Goal: Information Seeking & Learning: Check status

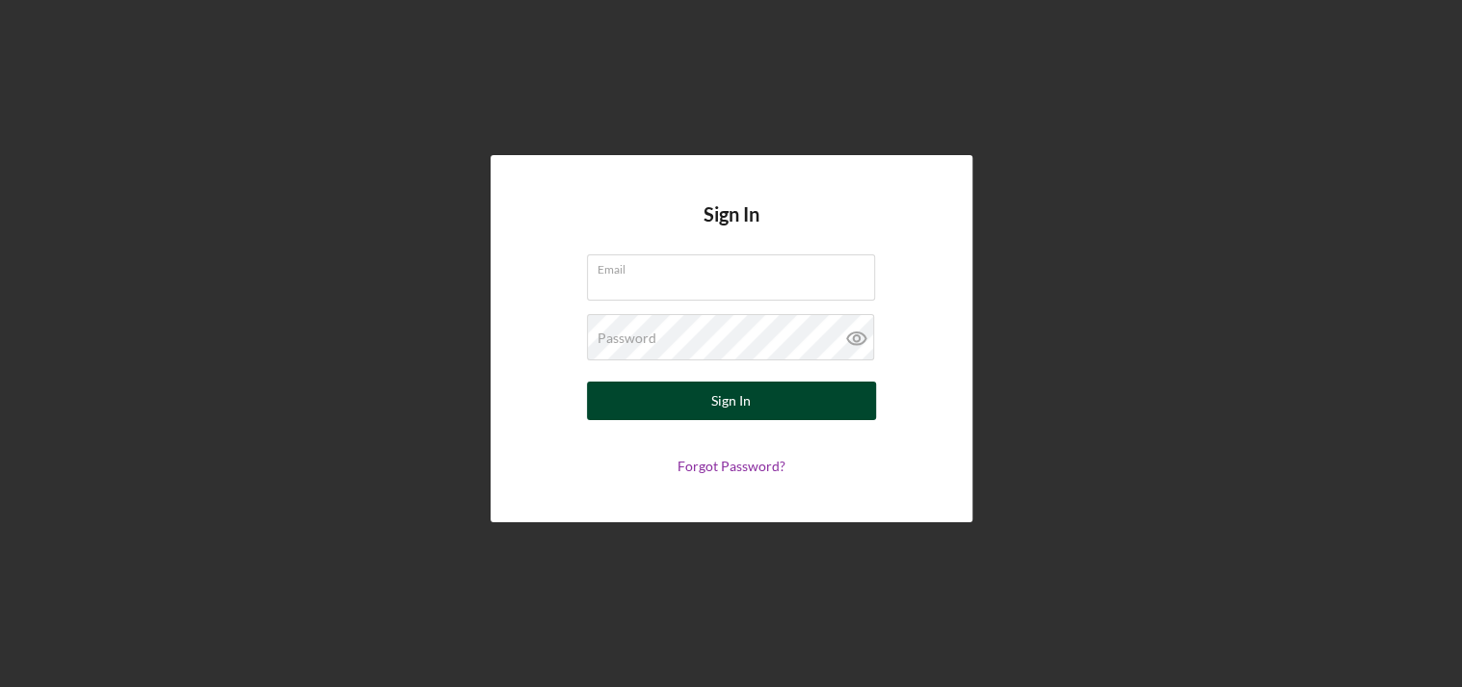
type input "[EMAIL_ADDRESS][DOMAIN_NAME]"
click at [737, 405] on div "Sign In" at bounding box center [731, 401] width 40 height 39
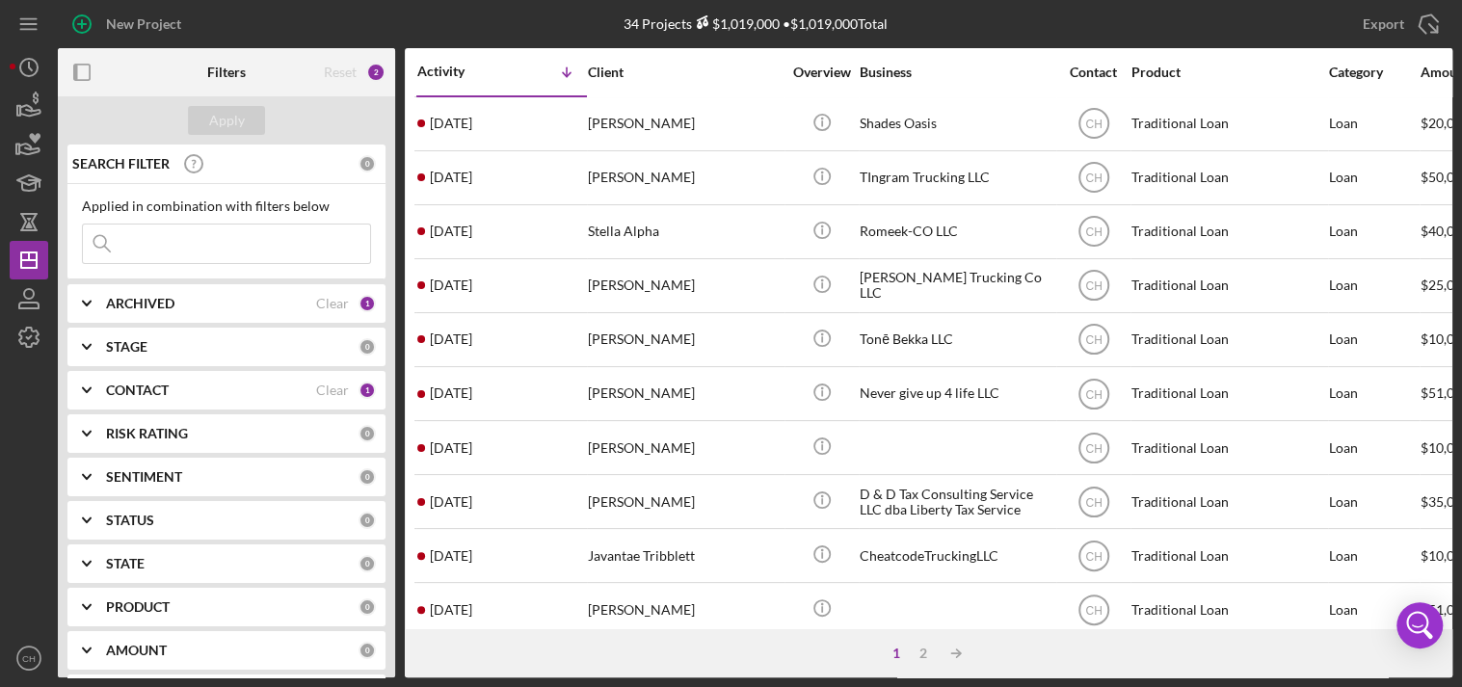
click at [169, 244] on input at bounding box center [226, 244] width 287 height 39
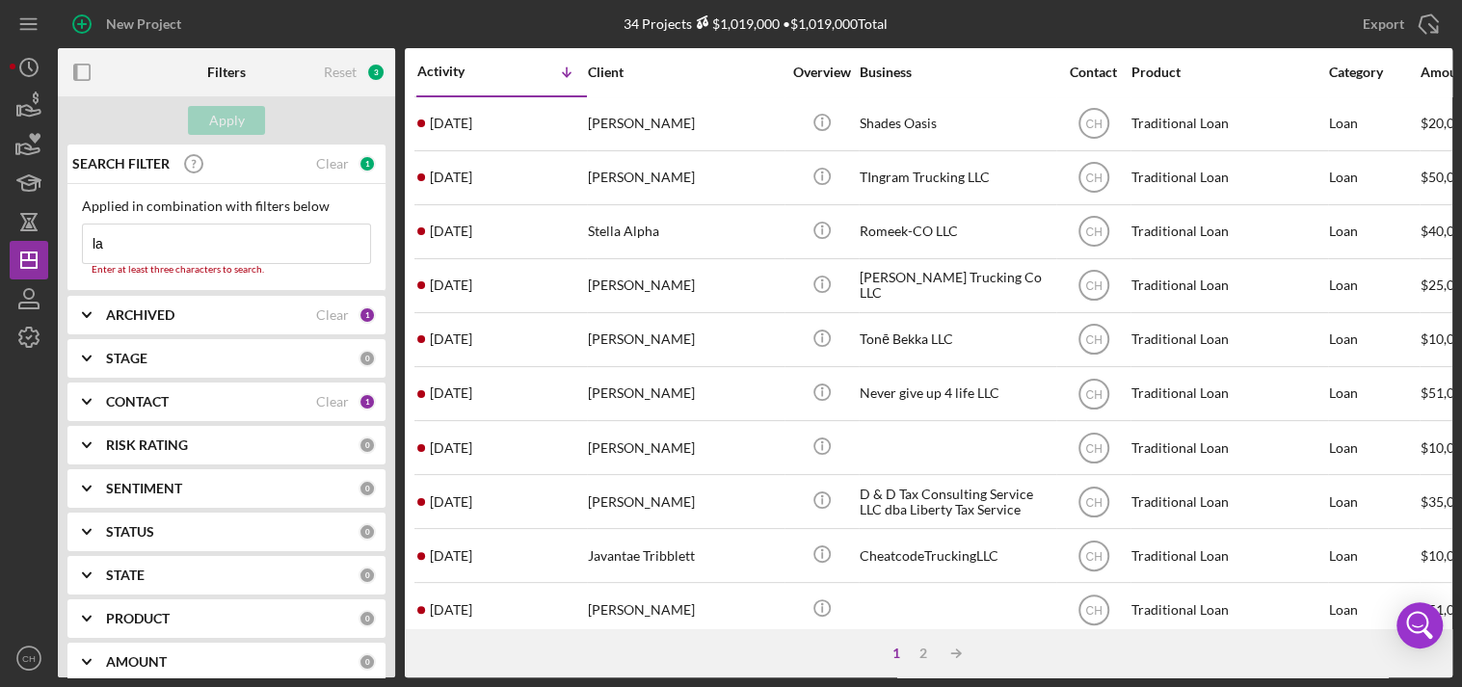
type input "l"
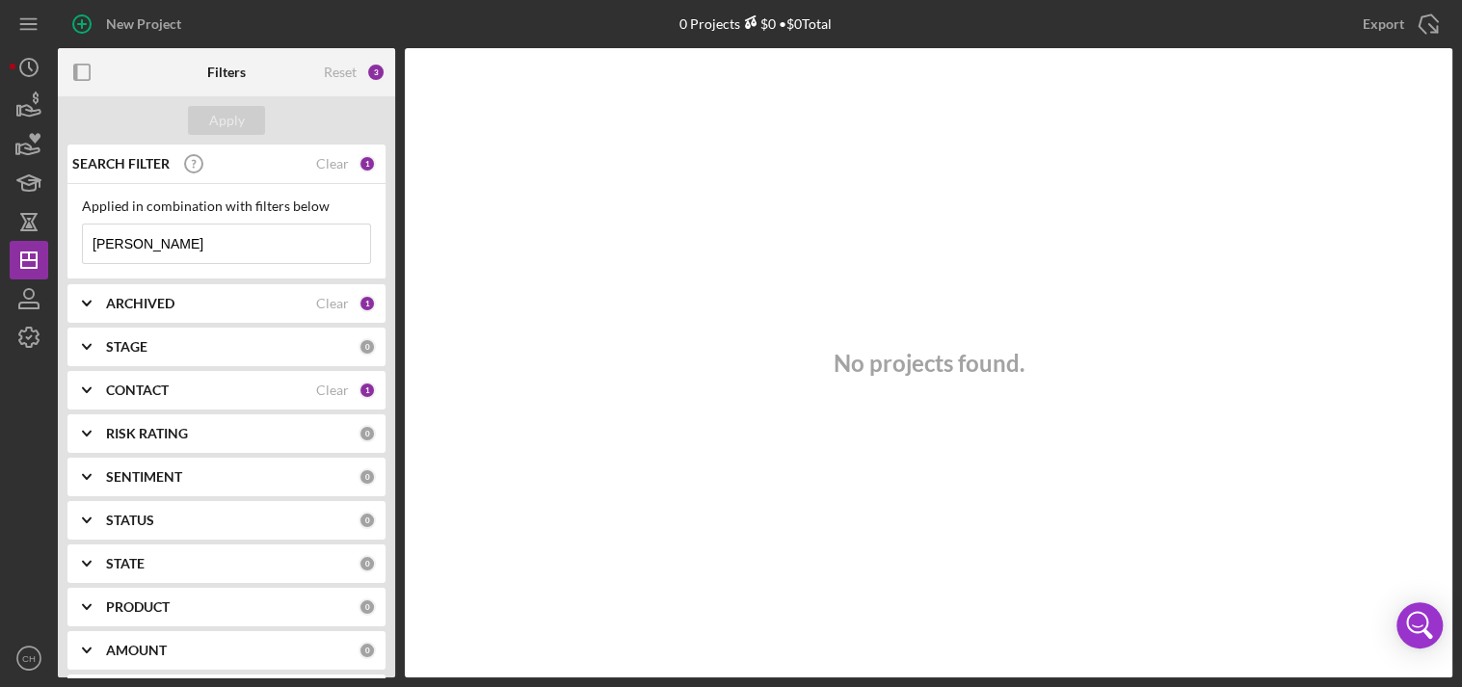
type input "[PERSON_NAME]"
click at [80, 301] on icon "Icon/Expander" at bounding box center [87, 304] width 48 height 48
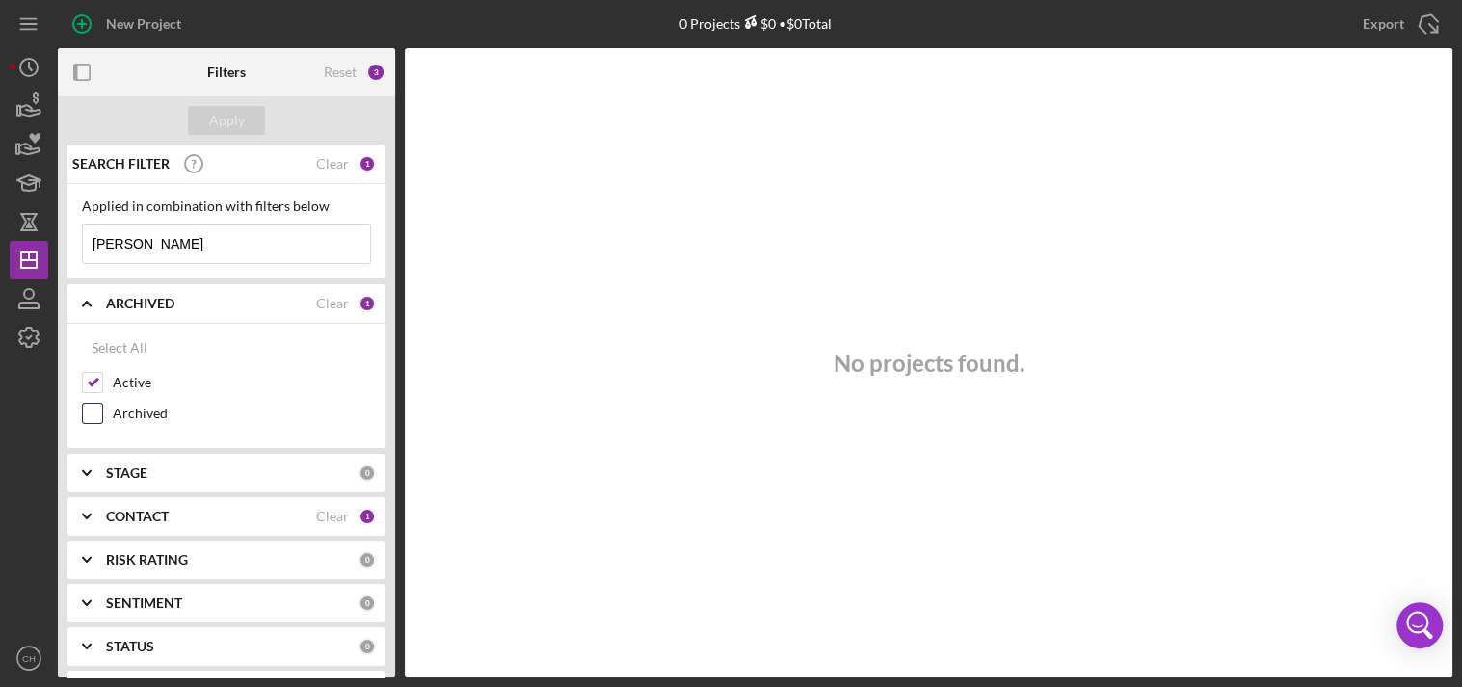
click at [90, 416] on input "Archived" at bounding box center [92, 413] width 19 height 19
checkbox input "true"
click at [85, 302] on polyline at bounding box center [87, 304] width 8 height 4
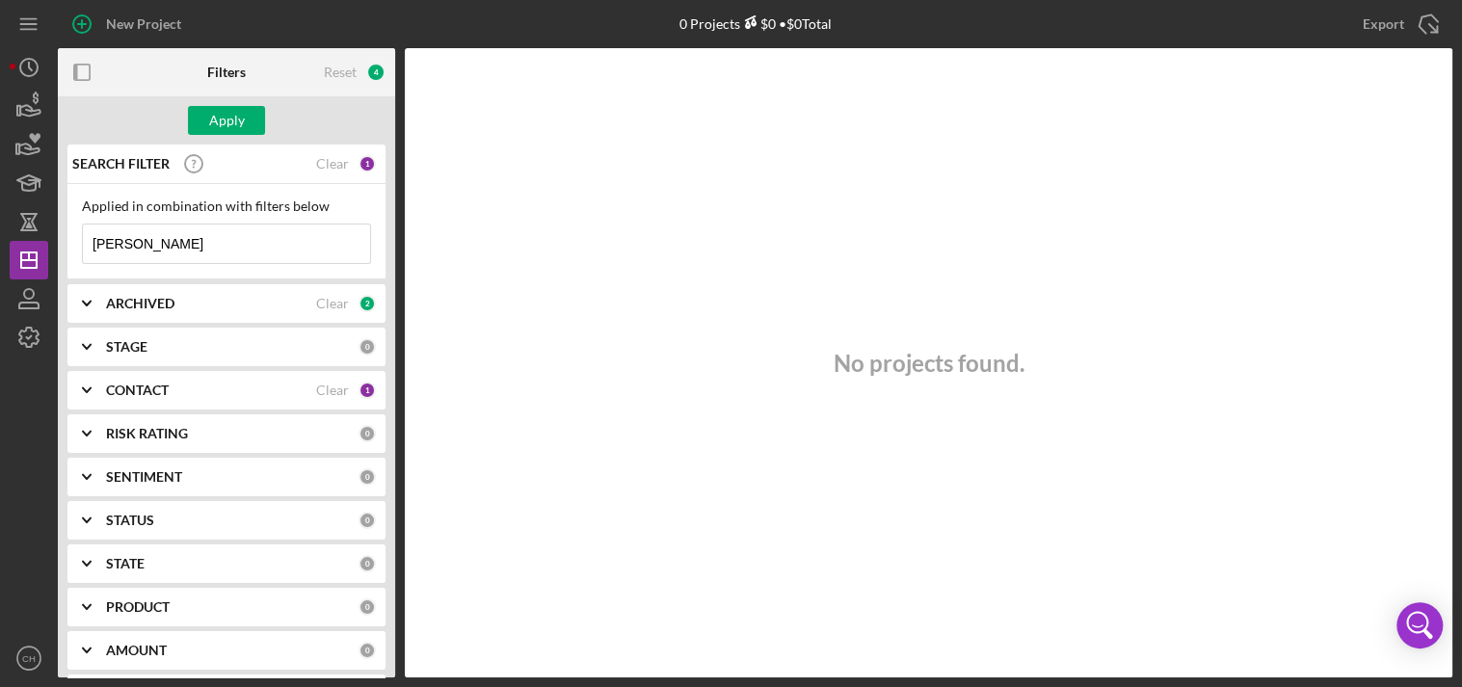
scroll to position [96, 0]
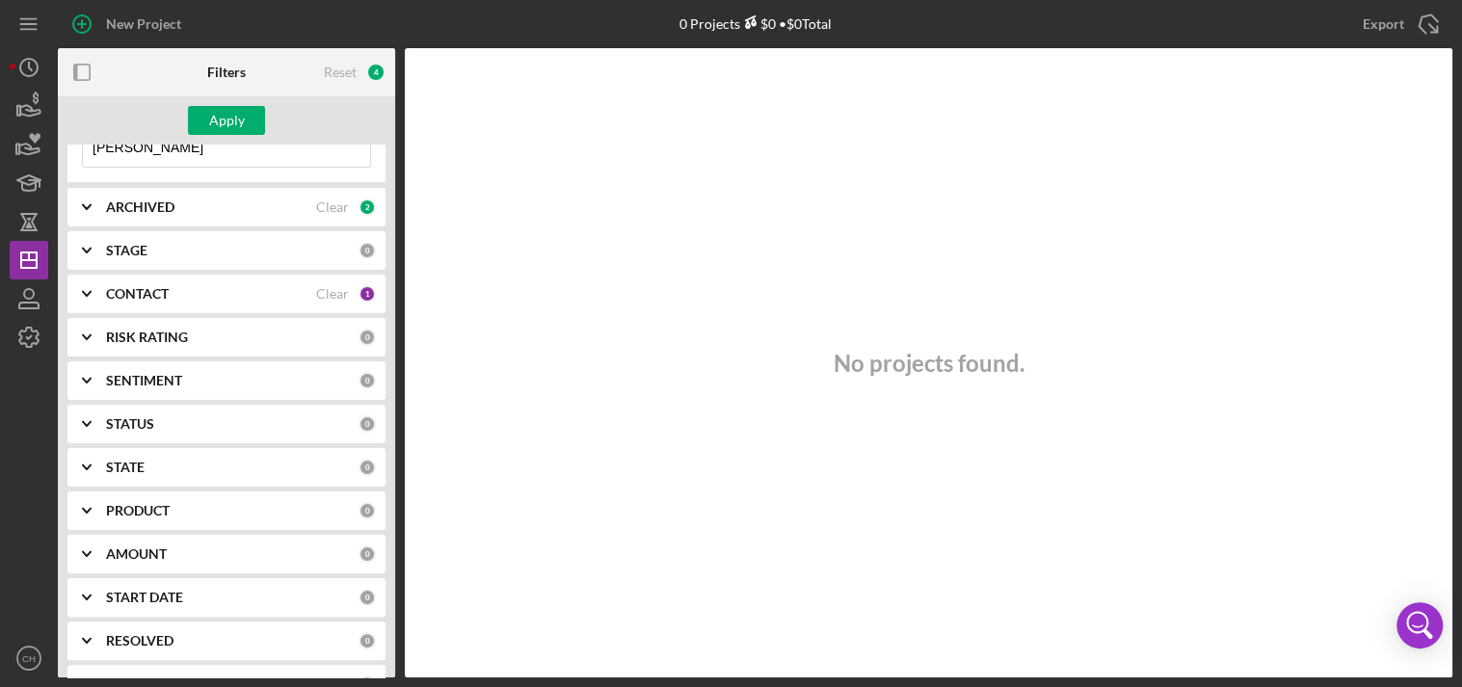
click at [206, 290] on div "CONTACT" at bounding box center [211, 293] width 210 height 15
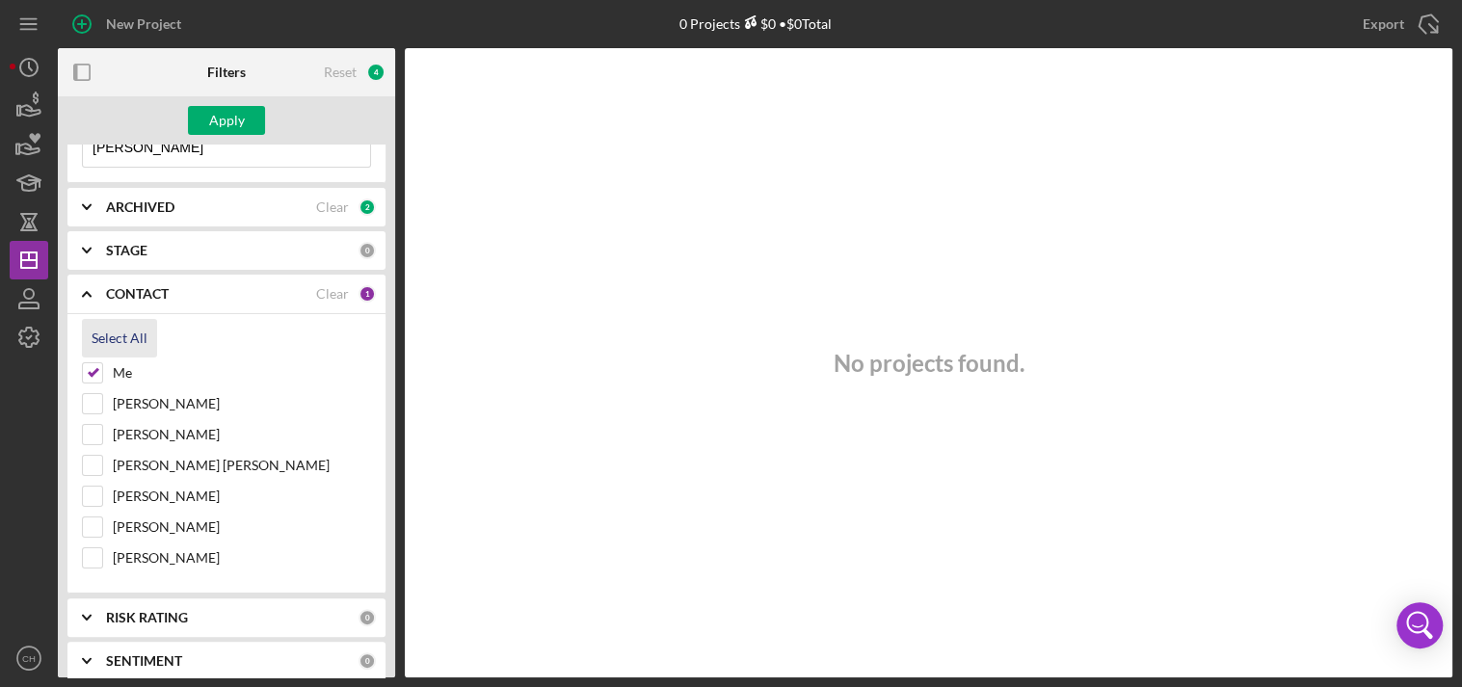
click at [107, 344] on div "Select All" at bounding box center [120, 338] width 56 height 39
checkbox input "true"
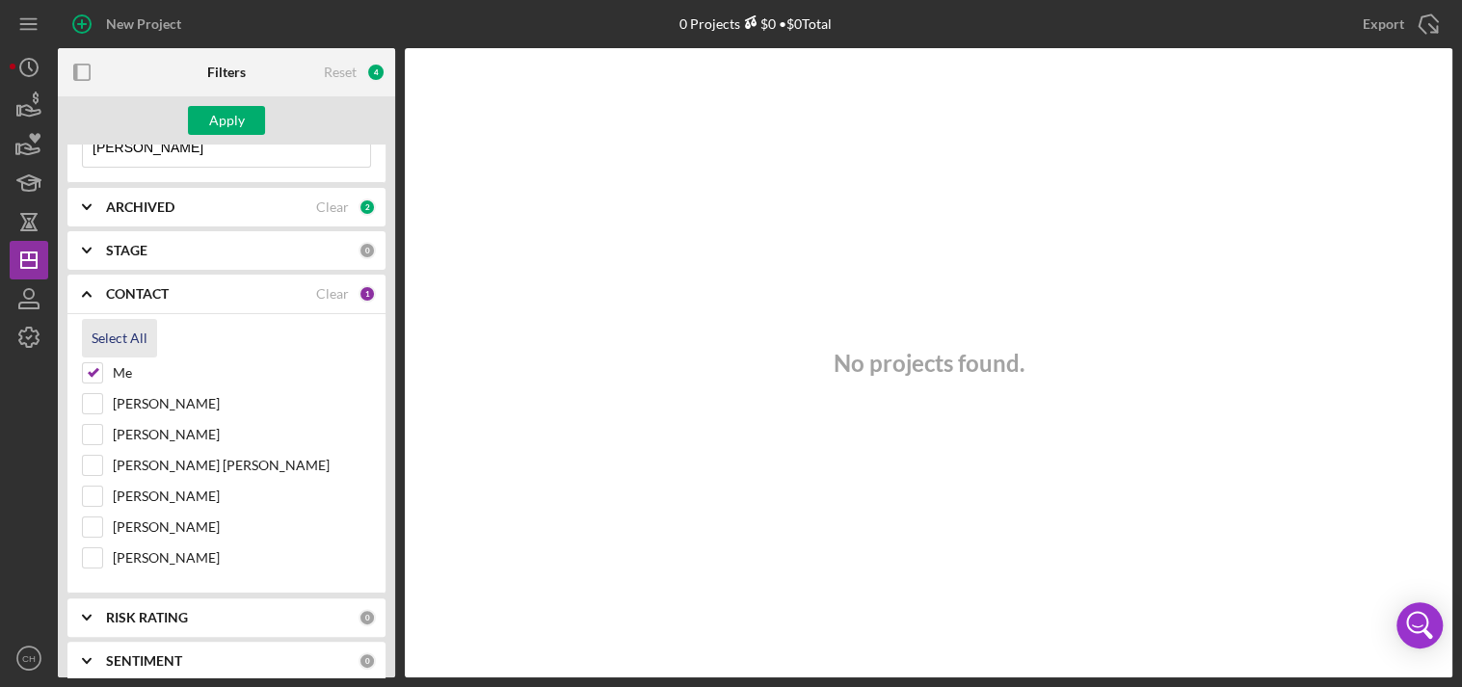
checkbox input "true"
click at [244, 111] on button "Apply" at bounding box center [226, 120] width 77 height 29
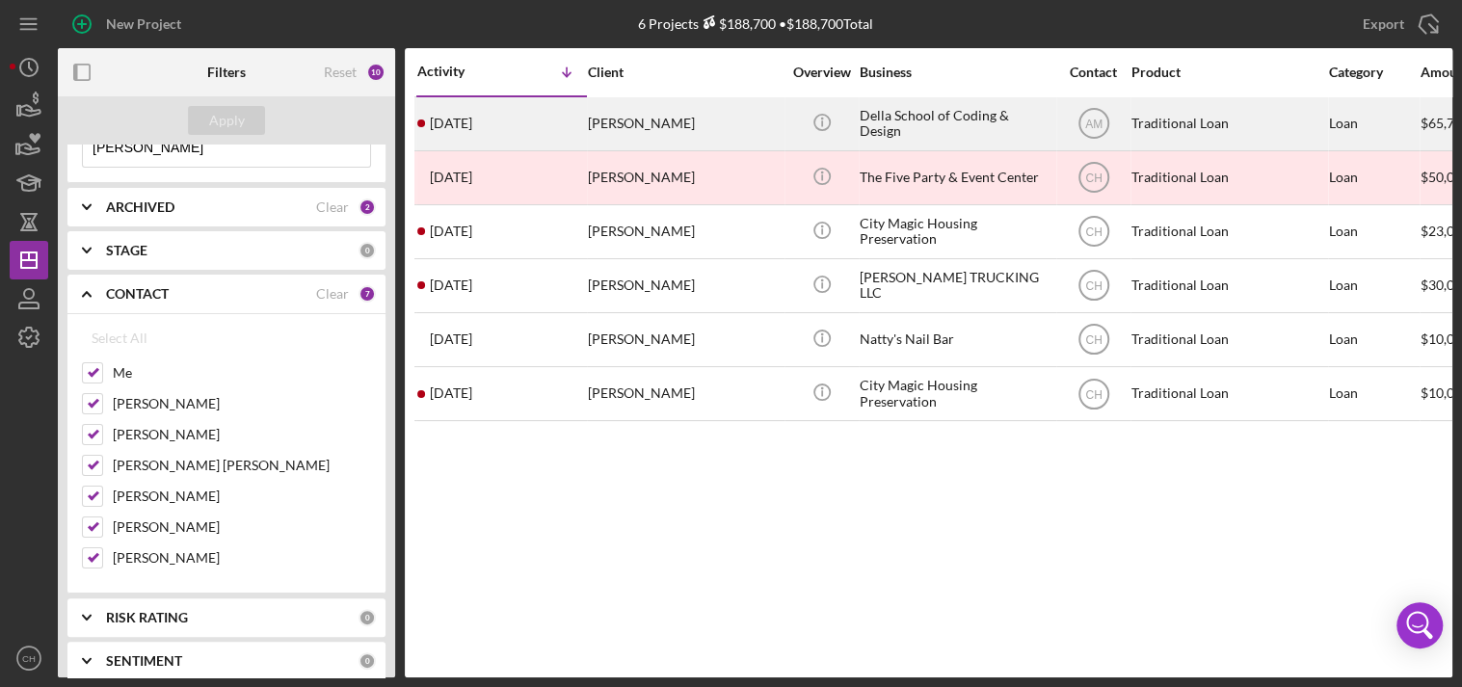
click at [743, 116] on div "[PERSON_NAME]" at bounding box center [684, 123] width 193 height 51
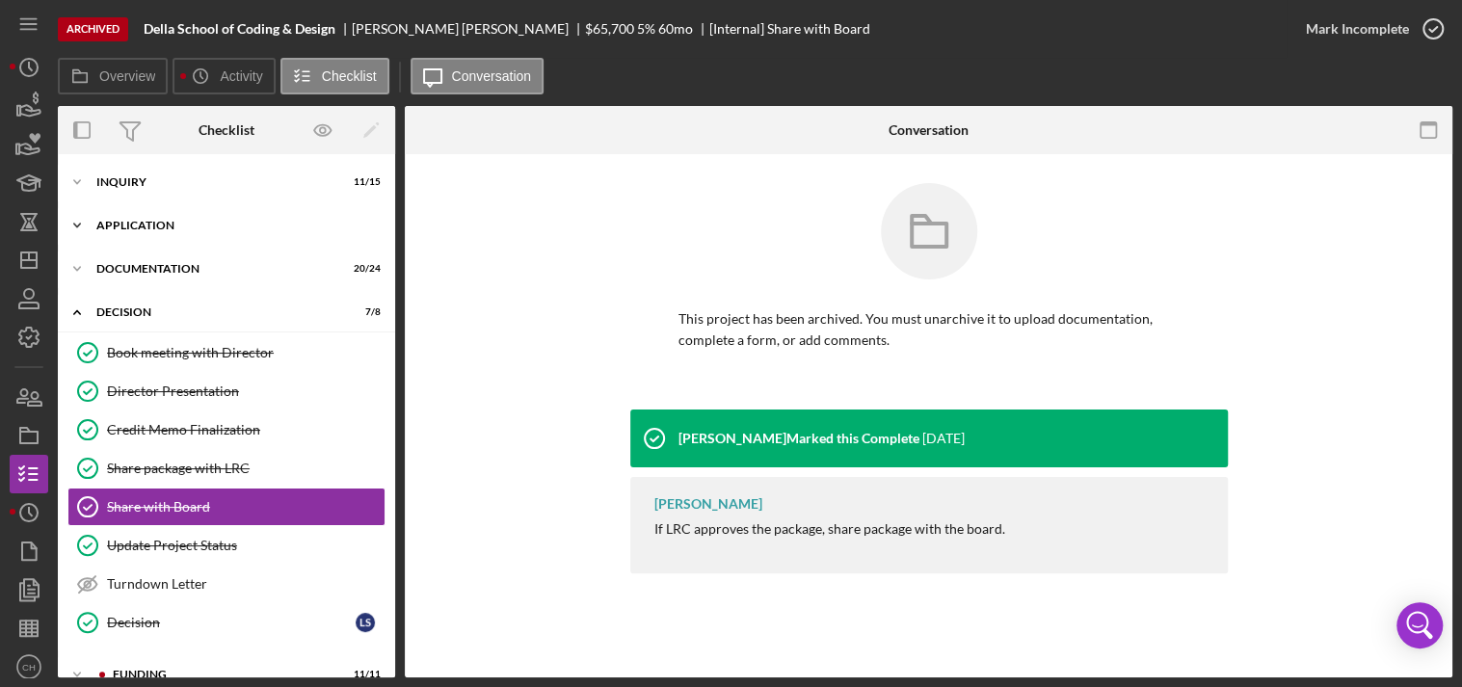
click at [135, 242] on div "Icon/Expander Application 9 / 11" at bounding box center [226, 225] width 337 height 39
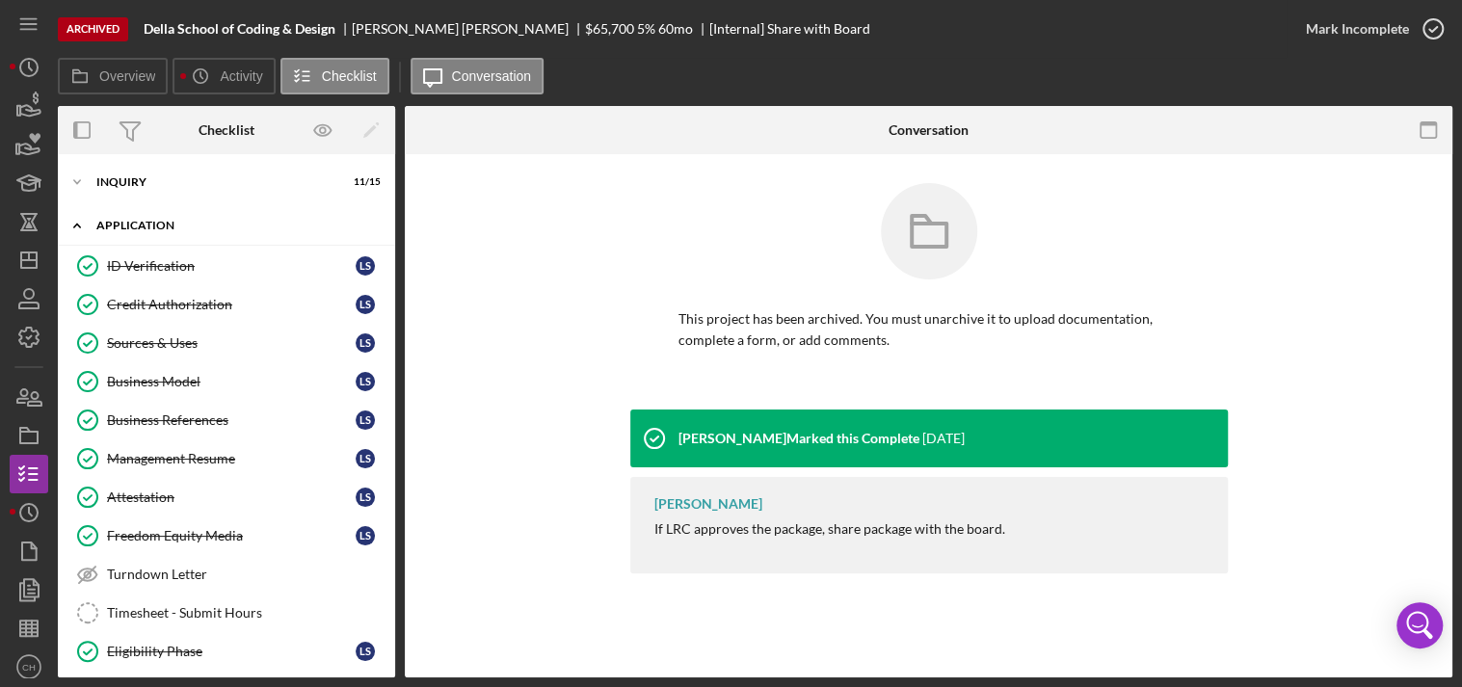
click at [133, 223] on div "Application" at bounding box center [233, 226] width 275 height 12
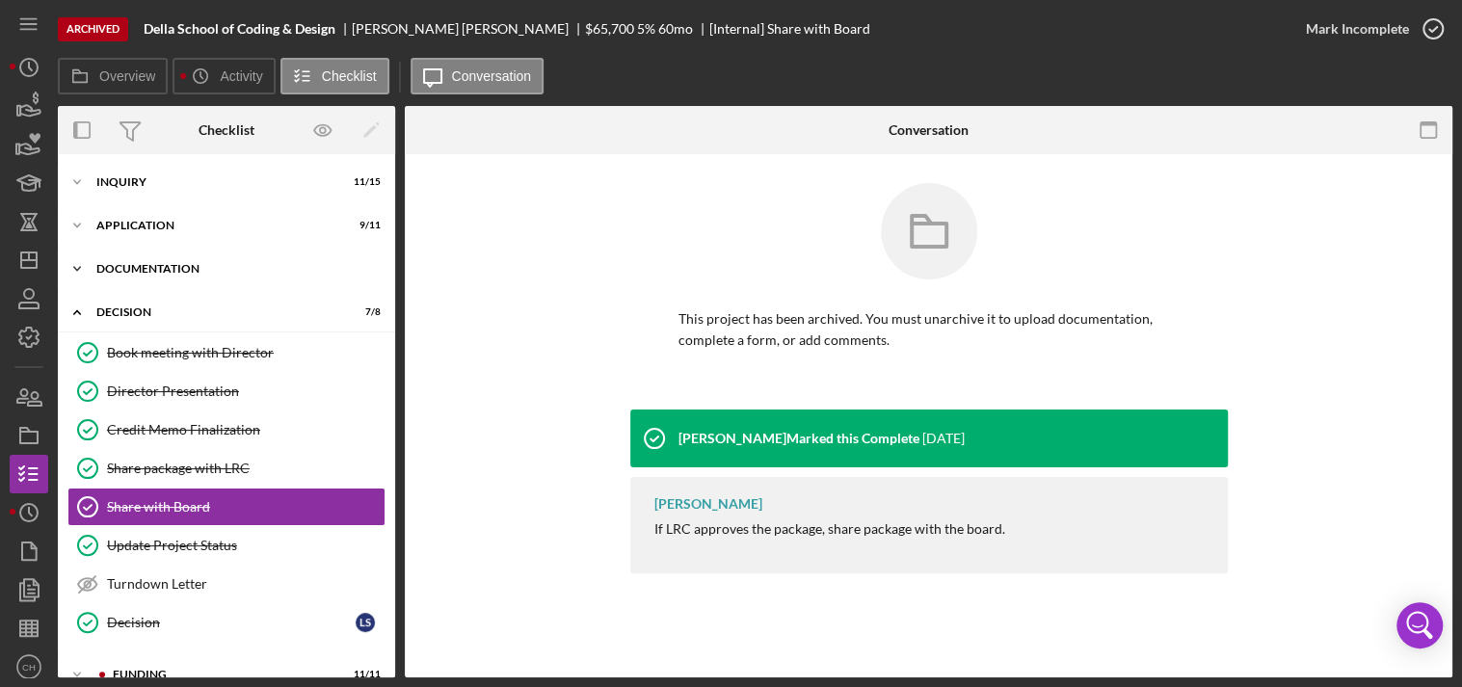
click at [132, 266] on div "Documentation" at bounding box center [233, 269] width 275 height 12
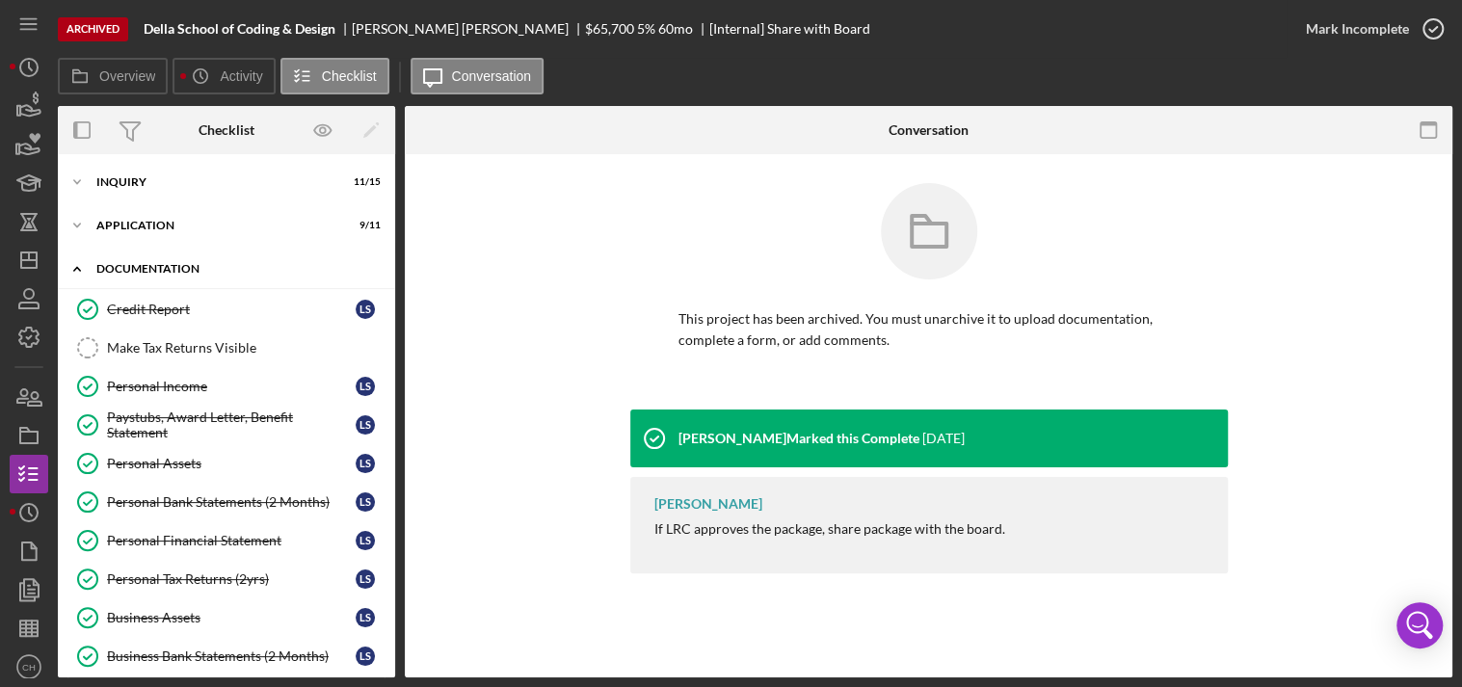
click at [132, 267] on div "Documentation" at bounding box center [233, 269] width 275 height 12
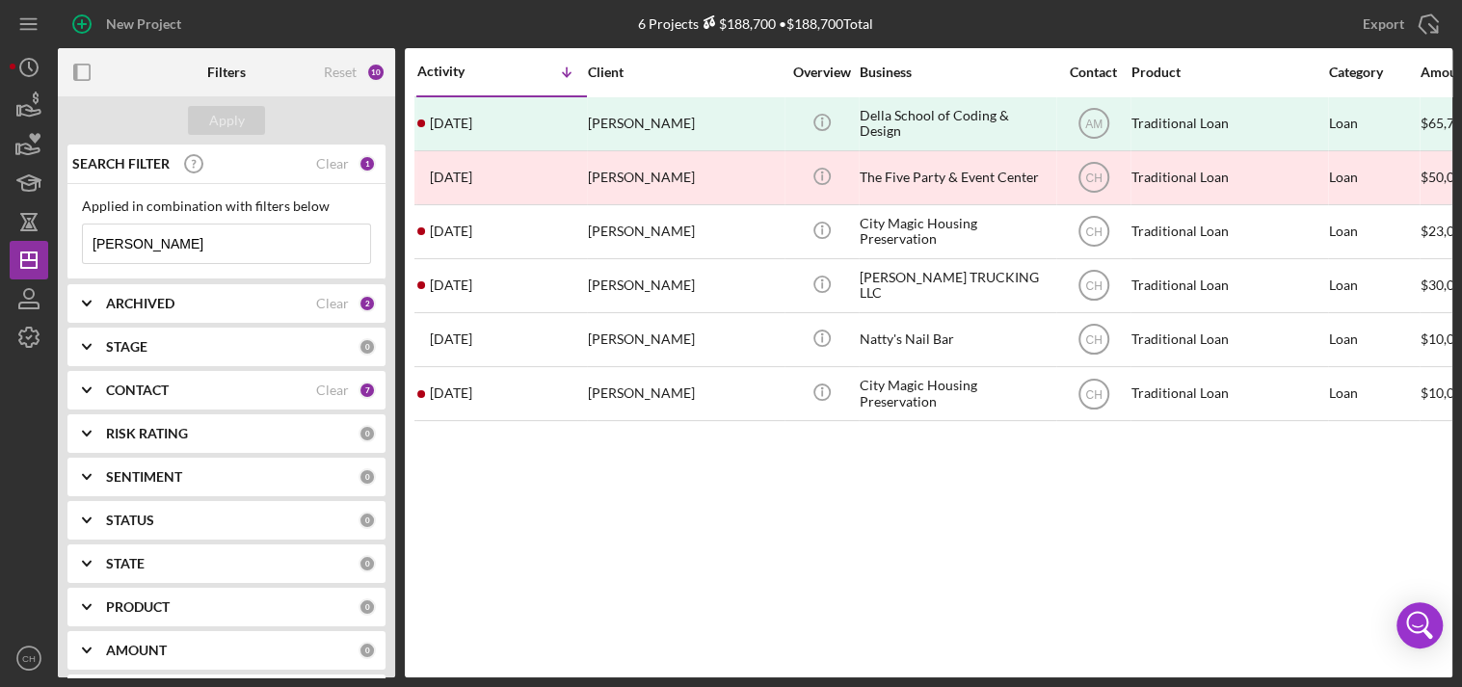
click at [146, 243] on input "[PERSON_NAME]" at bounding box center [226, 244] width 287 height 39
type input "[PERSON_NAME]"
click at [214, 122] on div "Apply" at bounding box center [227, 120] width 36 height 29
